Goal: Task Accomplishment & Management: Complete application form

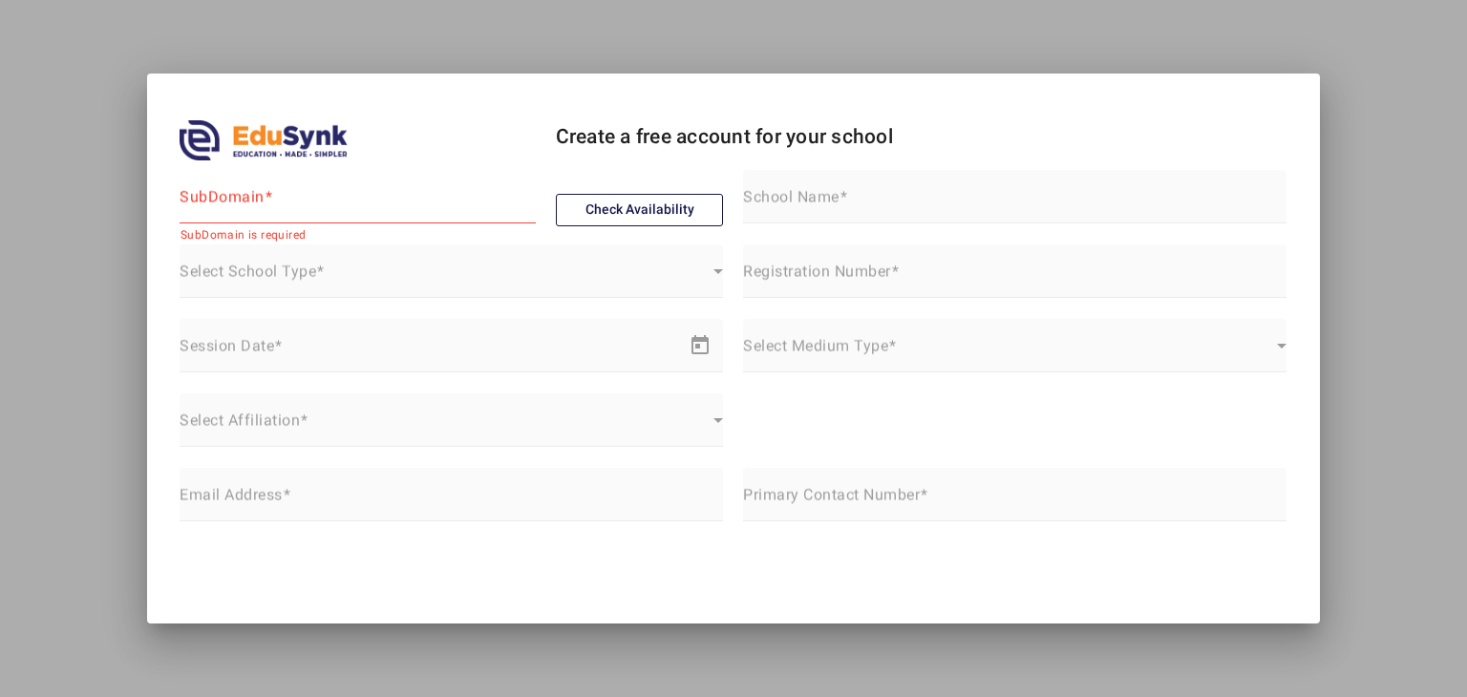
click at [742, 24] on div at bounding box center [733, 348] width 1467 height 697
click at [92, 47] on div at bounding box center [733, 348] width 1467 height 697
click at [290, 187] on div "SubDomain" at bounding box center [358, 196] width 356 height 53
click at [292, 203] on input "SubDomain" at bounding box center [358, 204] width 356 height 23
click at [206, 266] on mat-label "Select School Type" at bounding box center [248, 272] width 137 height 18
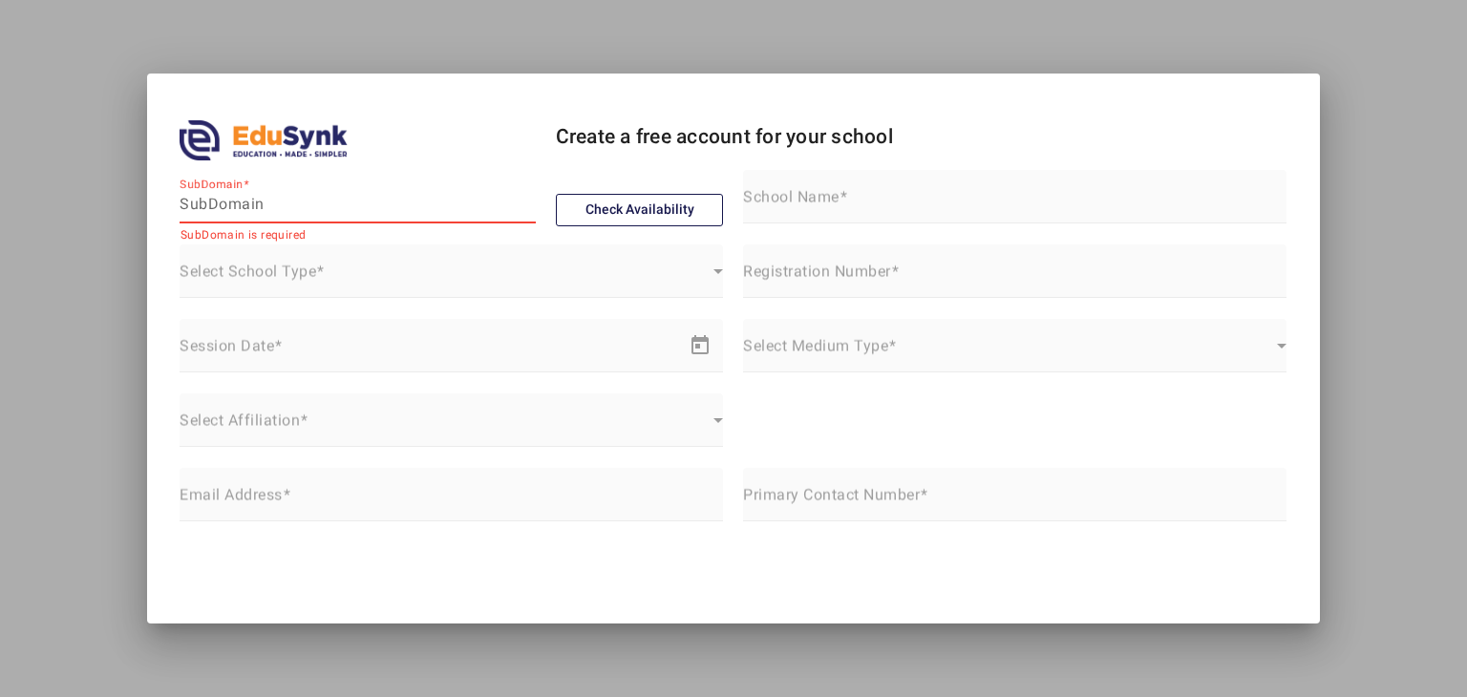
click at [327, 211] on input "SubDomain" at bounding box center [358, 204] width 356 height 23
